Goal: Navigation & Orientation: Find specific page/section

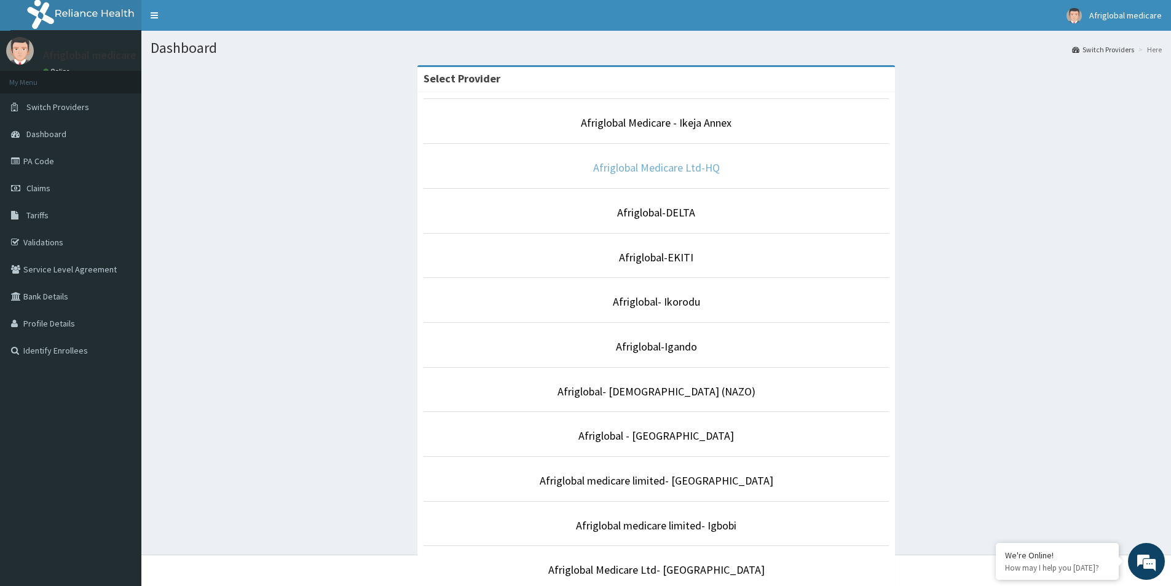
click at [701, 167] on link "Afriglobal Medicare Ltd-HQ" at bounding box center [656, 167] width 127 height 14
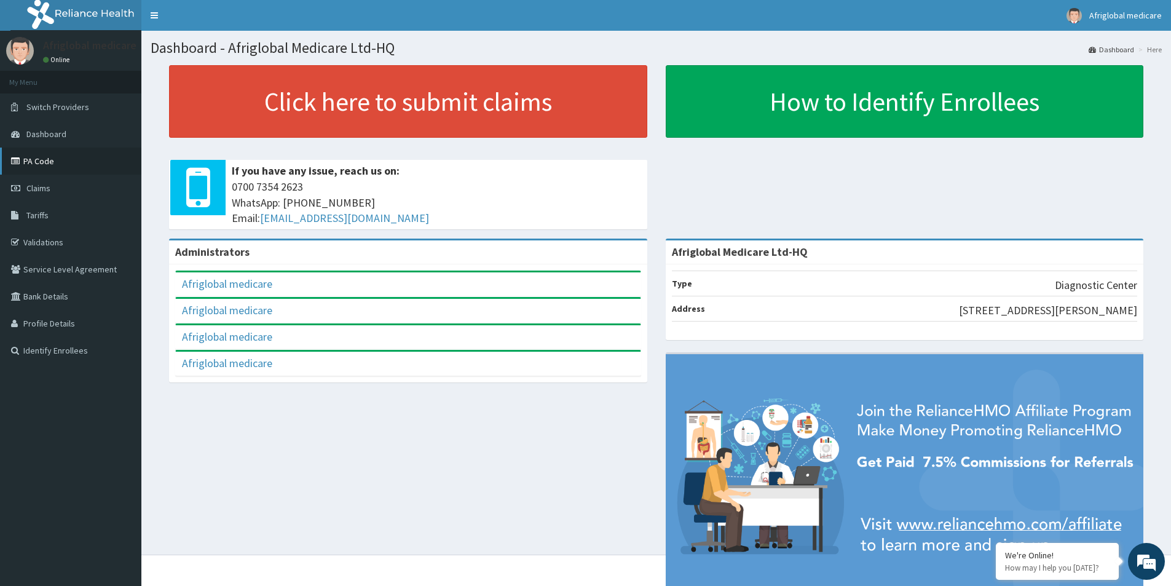
click at [93, 151] on link "PA Code" at bounding box center [70, 160] width 141 height 27
